Goal: Task Accomplishment & Management: Use online tool/utility

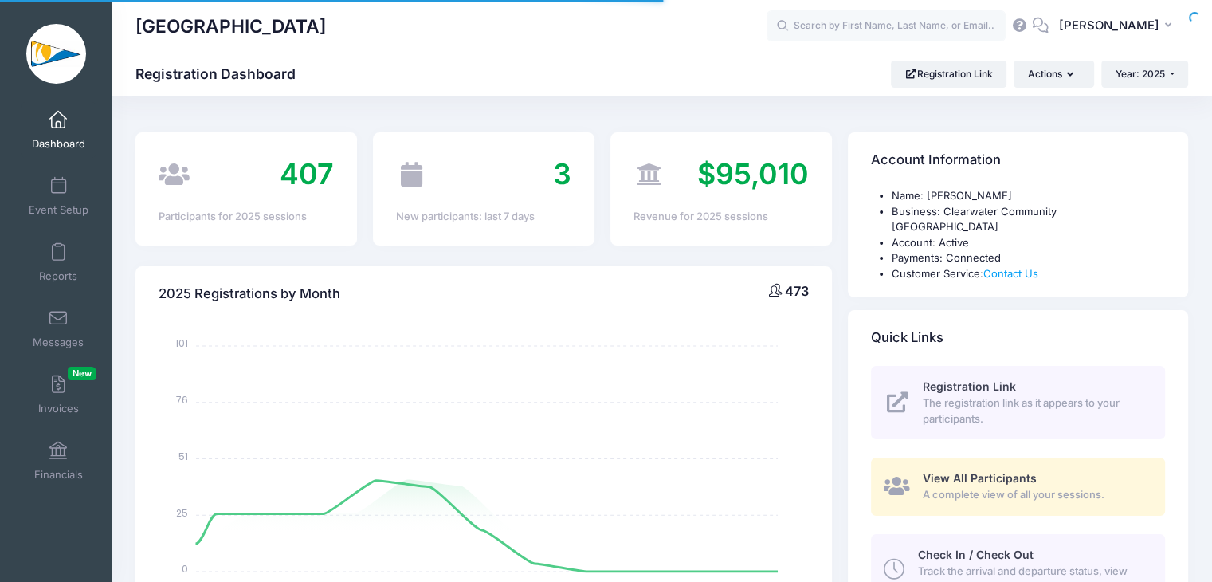
select select
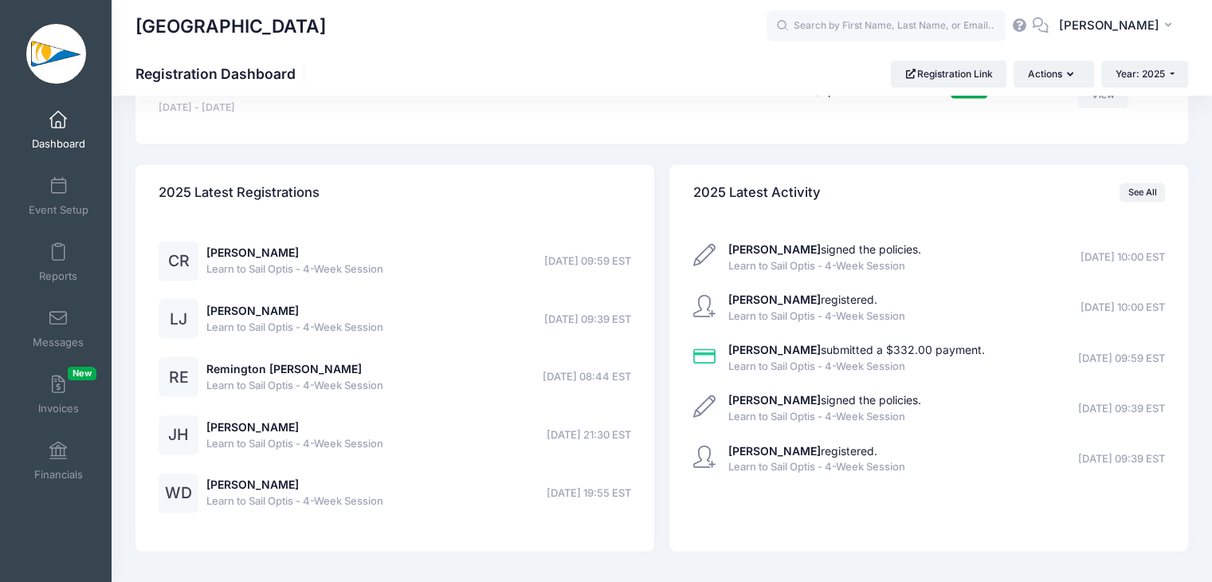
scroll to position [3472, 0]
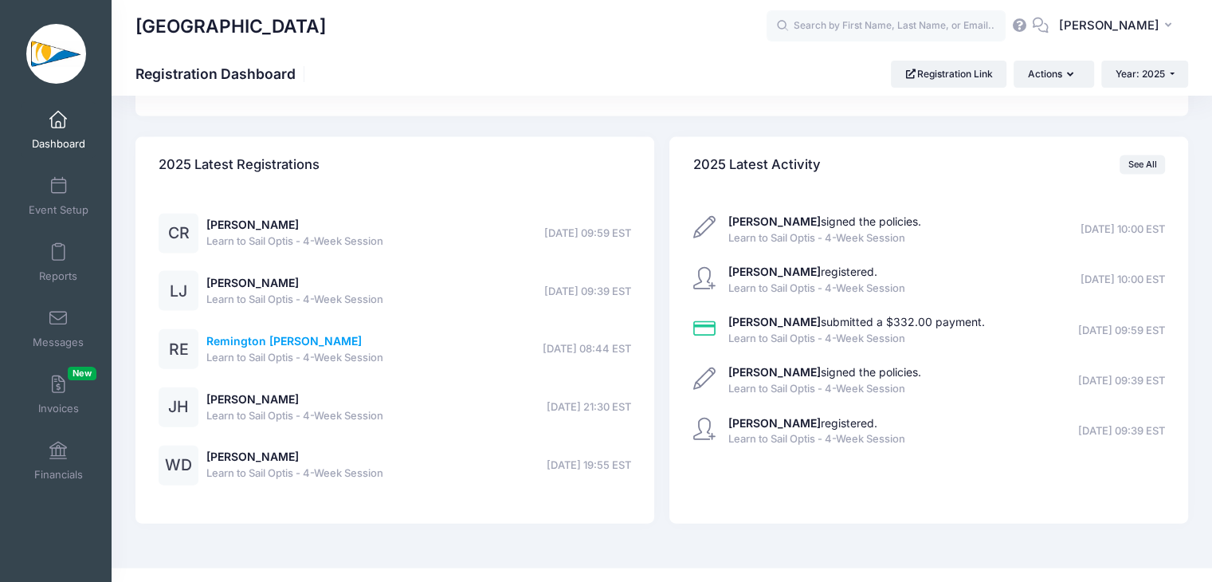
click at [267, 334] on link "Remington Ehrlich" at bounding box center [283, 341] width 155 height 14
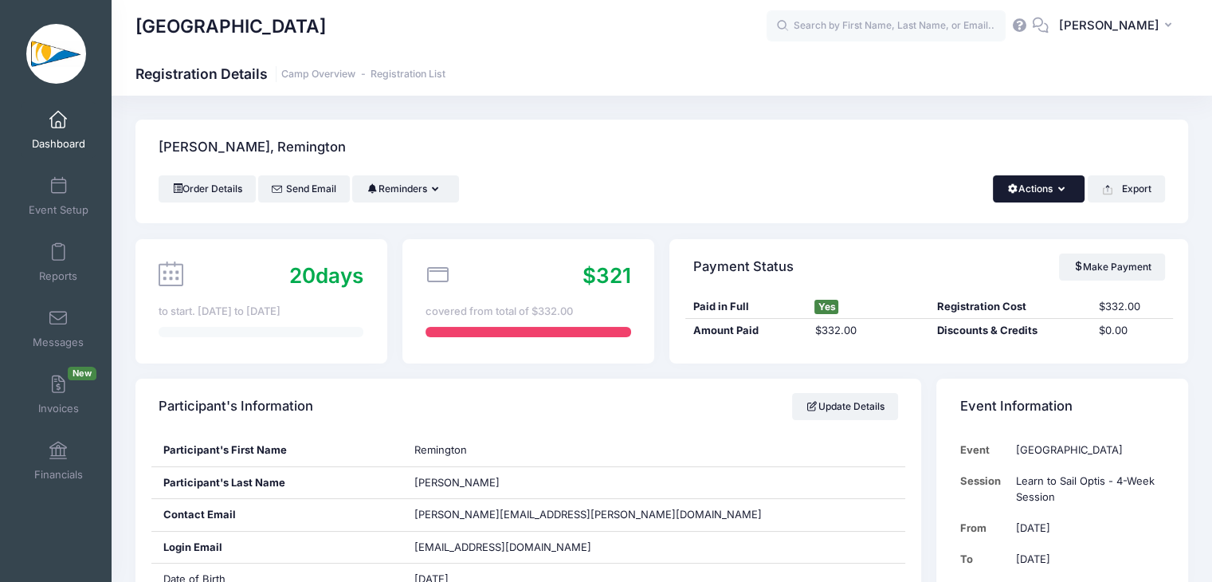
click at [1040, 189] on button "Actions" at bounding box center [1039, 188] width 92 height 27
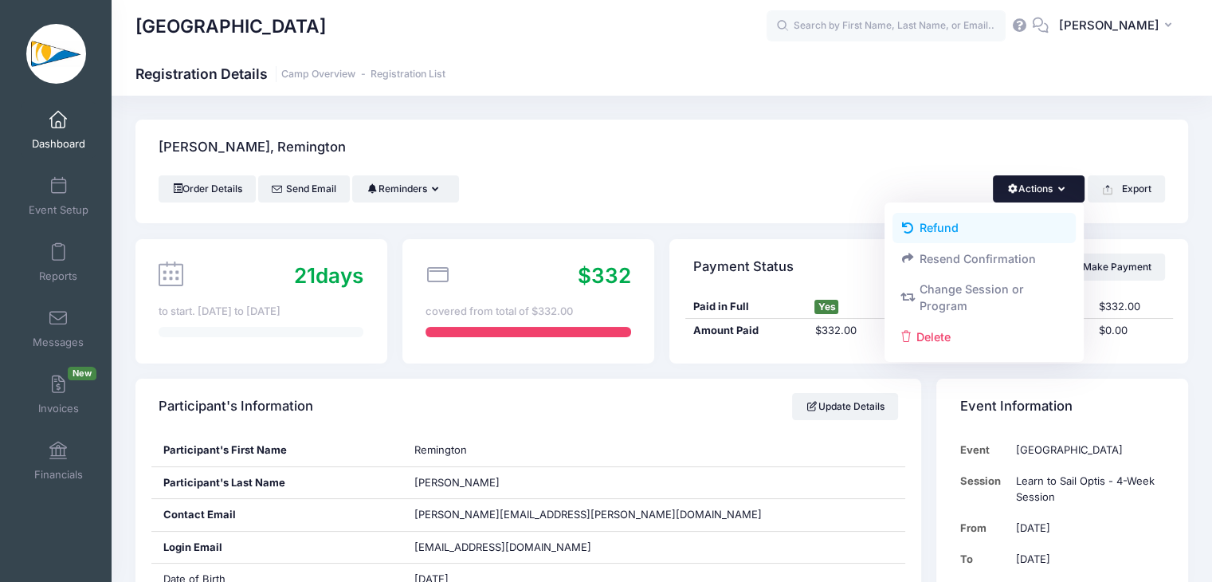
click at [927, 226] on link "Refund" at bounding box center [984, 228] width 184 height 30
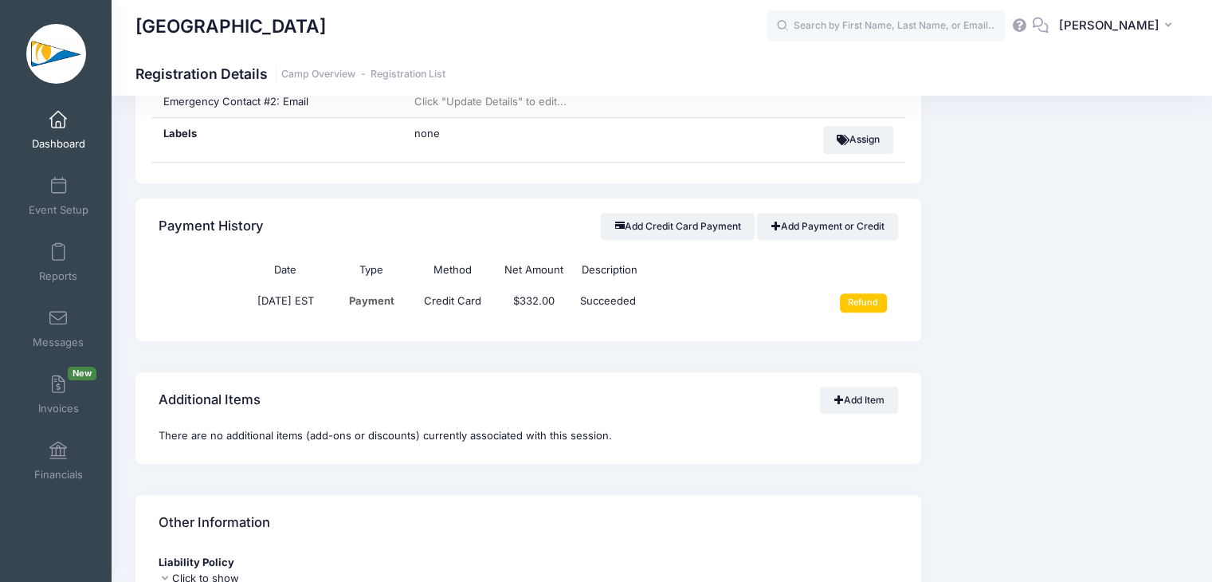
scroll to position [1053, 0]
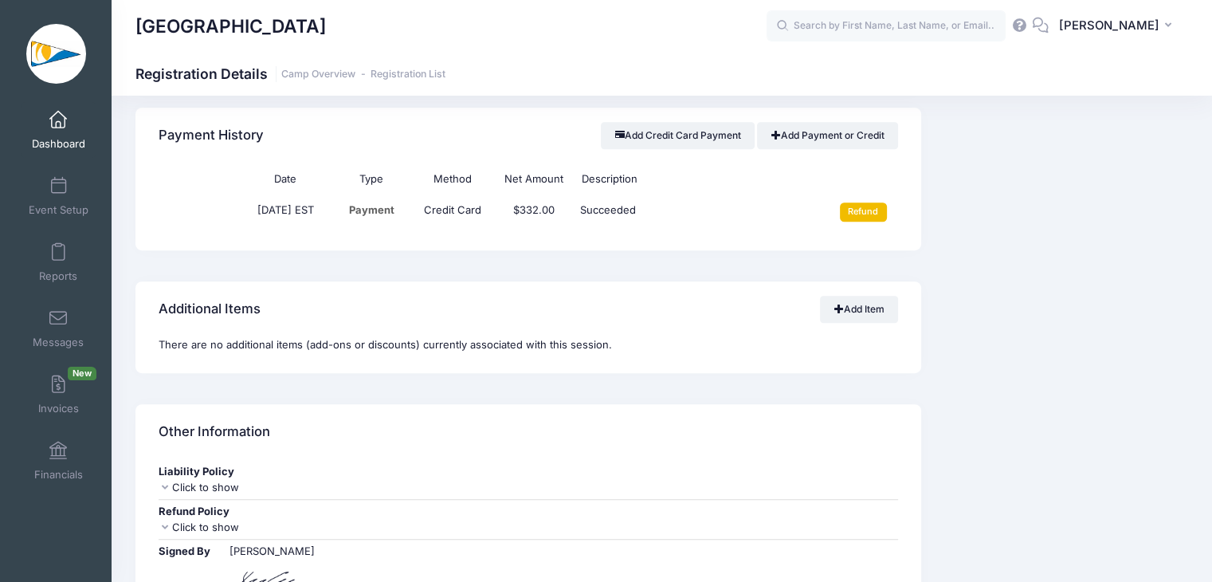
click at [864, 202] on input "Refund" at bounding box center [863, 211] width 47 height 19
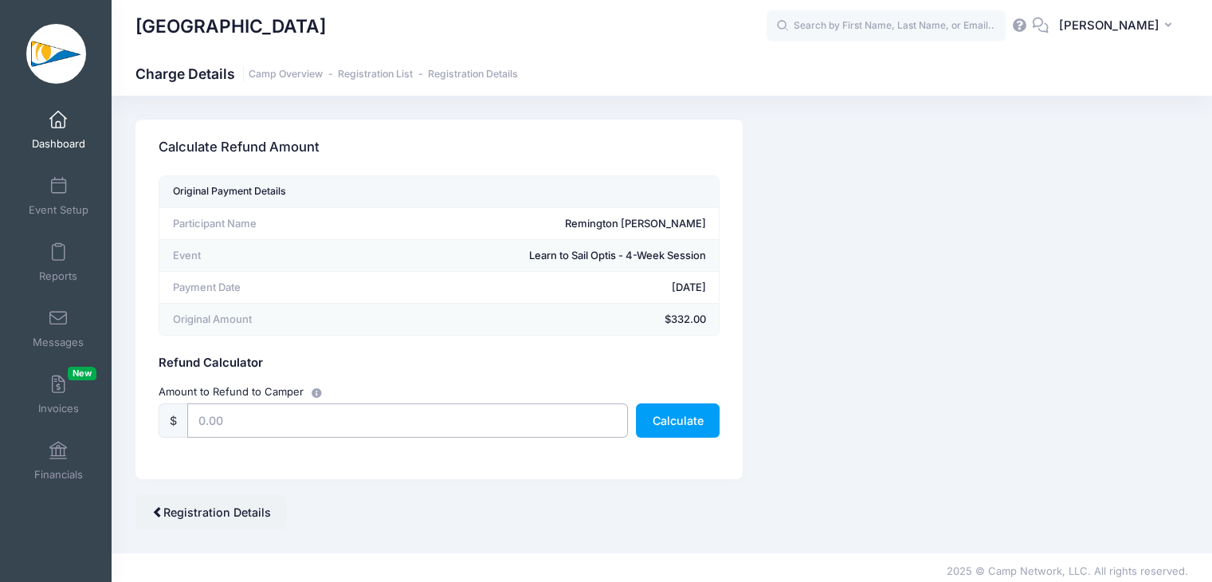
click at [478, 430] on input "text" at bounding box center [407, 420] width 441 height 34
type input "6"
type input "51.81"
click at [686, 414] on button "Calculate" at bounding box center [678, 420] width 84 height 34
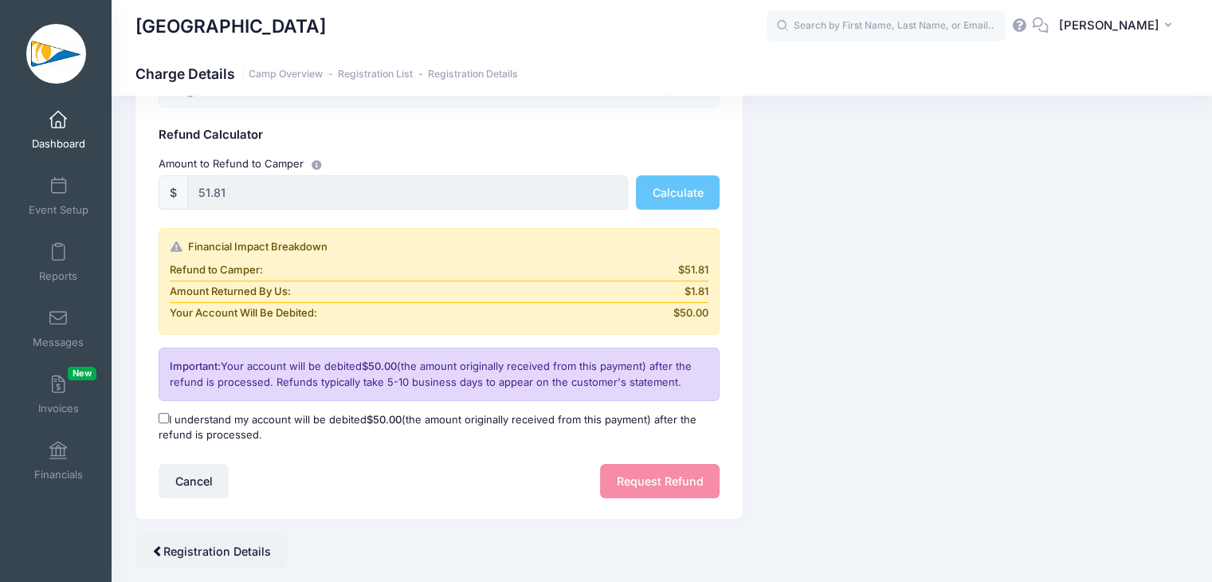
scroll to position [217, 0]
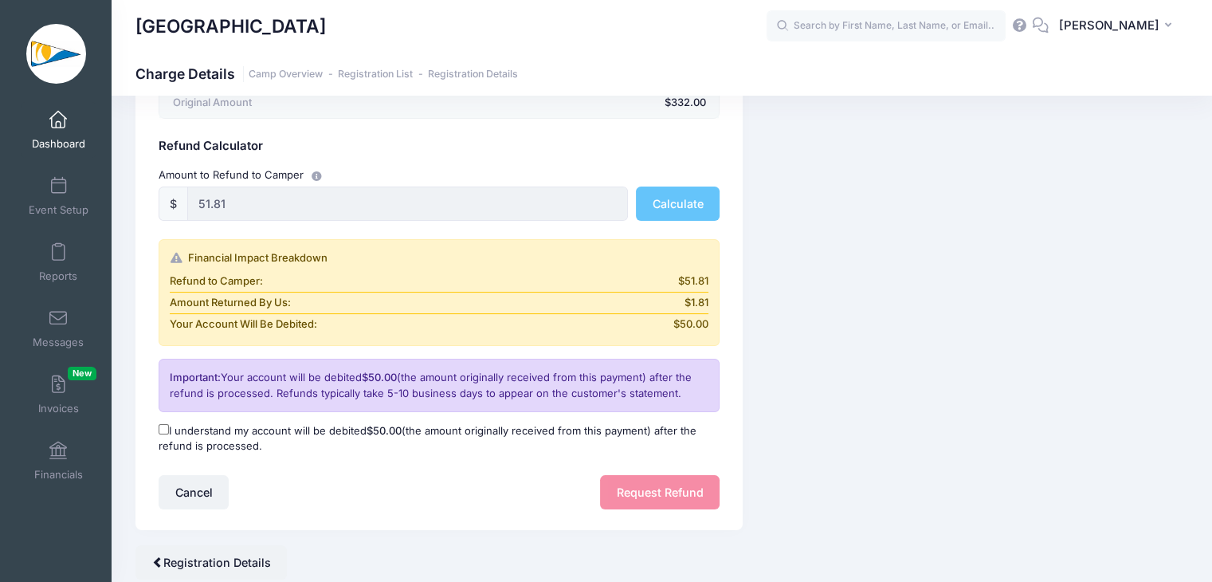
click at [271, 425] on label "I understand my account will be debited $50.00 (the amount originally received …" at bounding box center [439, 438] width 561 height 31
click at [169, 425] on input "I understand my account will be debited $50.00 (the amount originally received …" at bounding box center [164, 429] width 10 height 10
checkbox input "true"
click at [669, 502] on button "Request Refund" at bounding box center [660, 492] width 120 height 34
